Goal: Information Seeking & Learning: Learn about a topic

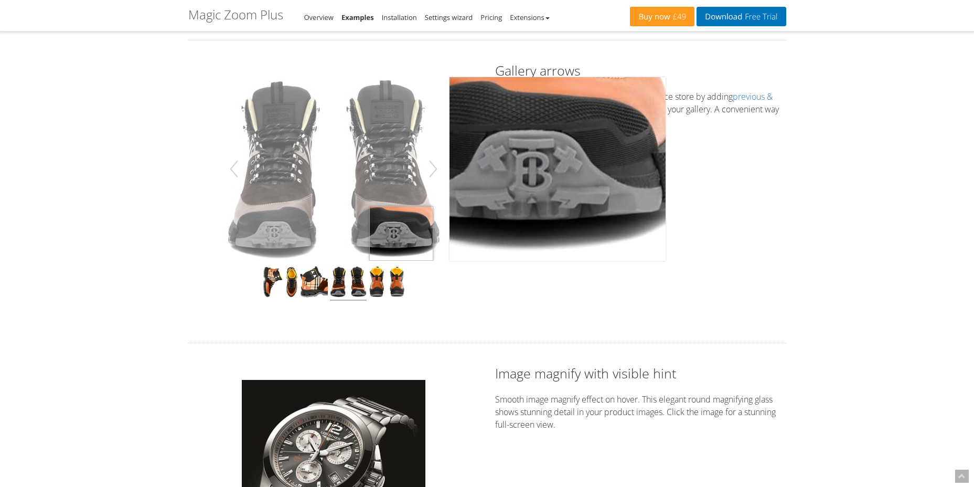
click at [401, 252] on img at bounding box center [333, 169] width 216 height 184
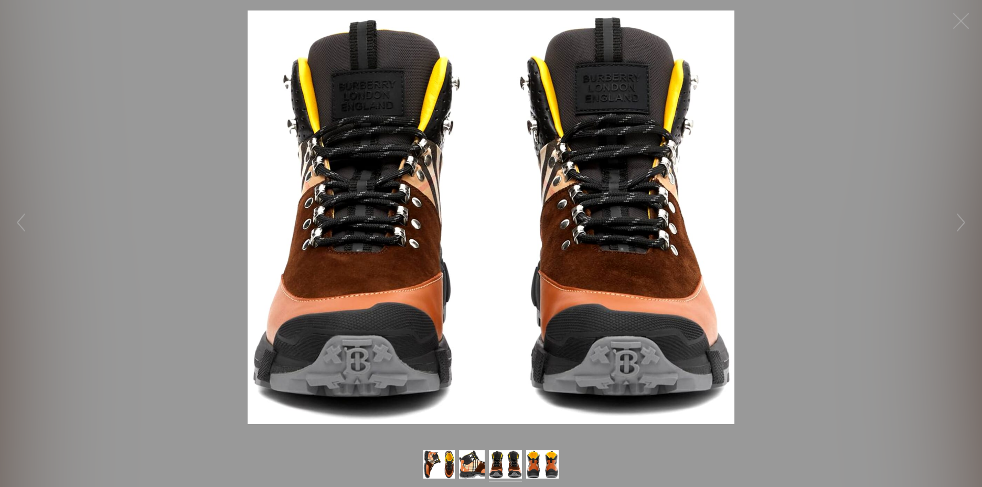
click at [514, 465] on img at bounding box center [506, 465] width 34 height 31
click at [543, 469] on img at bounding box center [542, 465] width 33 height 31
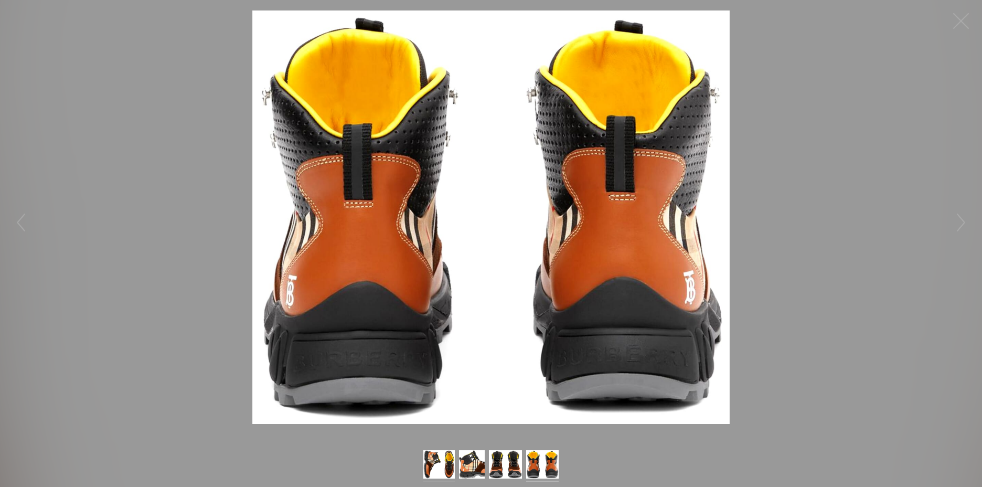
click at [441, 468] on img at bounding box center [439, 465] width 32 height 31
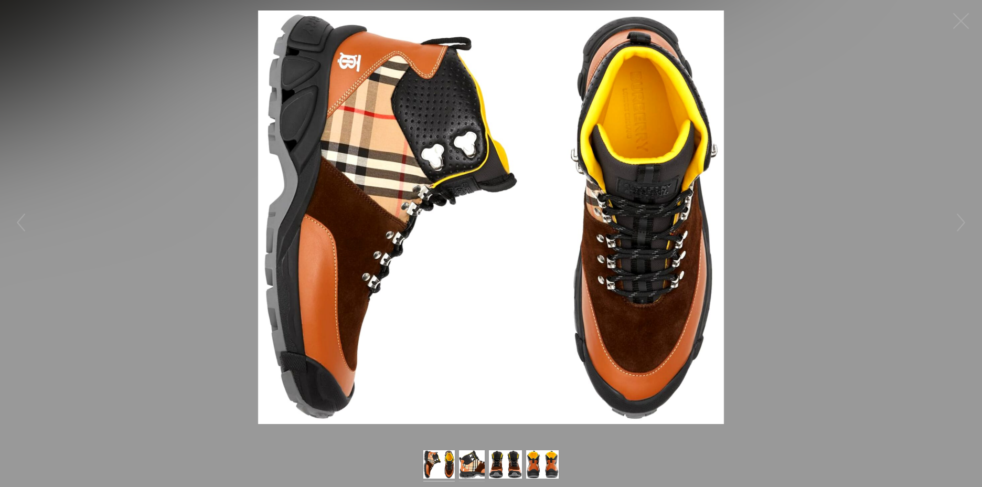
click at [468, 472] on img at bounding box center [471, 465] width 25 height 31
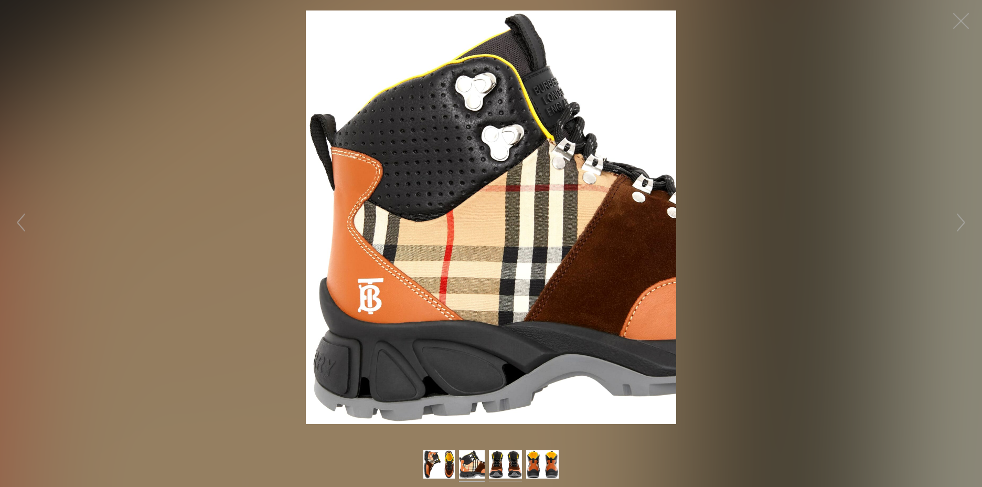
click at [502, 472] on img at bounding box center [506, 465] width 34 height 31
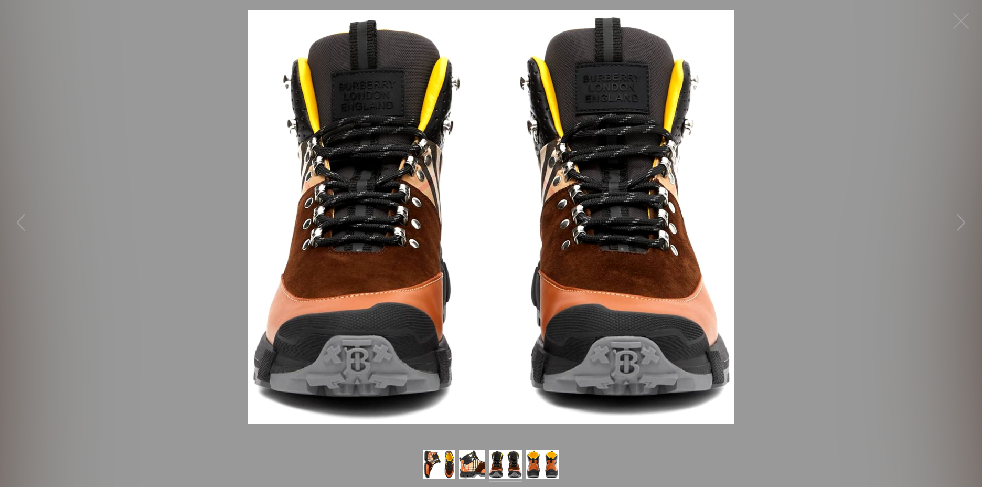
click at [513, 470] on img at bounding box center [506, 465] width 34 height 31
click at [534, 470] on img at bounding box center [542, 465] width 33 height 31
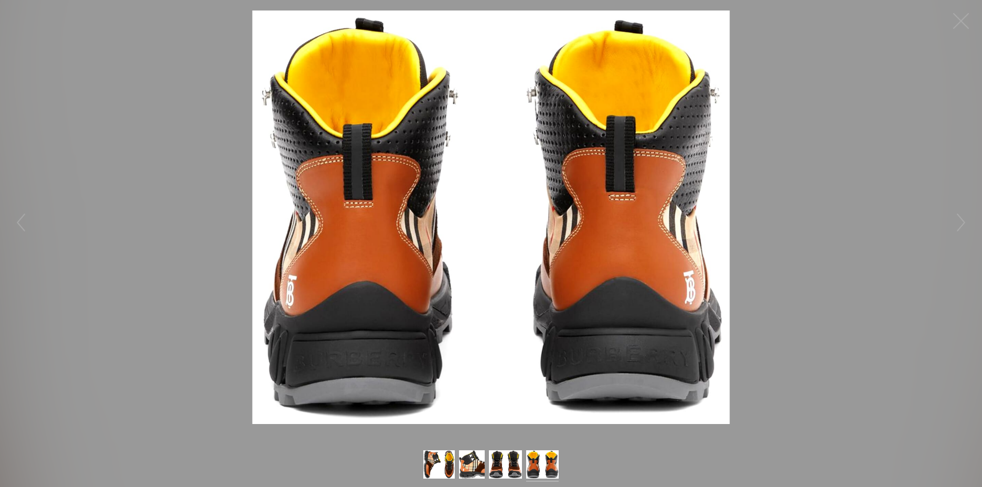
click at [534, 470] on img at bounding box center [542, 465] width 33 height 31
click at [804, 215] on figure "Click to expand" at bounding box center [491, 216] width 982 height 413
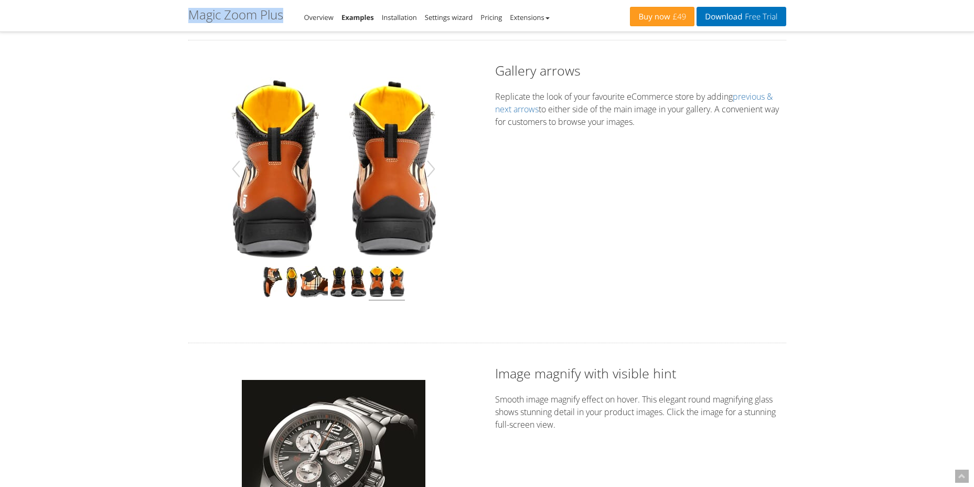
drag, startPoint x: 189, startPoint y: 14, endPoint x: 284, endPoint y: 17, distance: 95.0
click at [284, 17] on div "Magic Zoom Plus - Examples Overview Examples Installation Settings wizard Prici…" at bounding box center [409, 16] width 442 height 16
